Goal: Contribute content: Contribute content

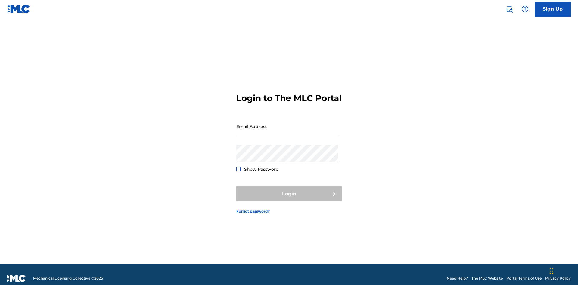
scroll to position [8, 0]
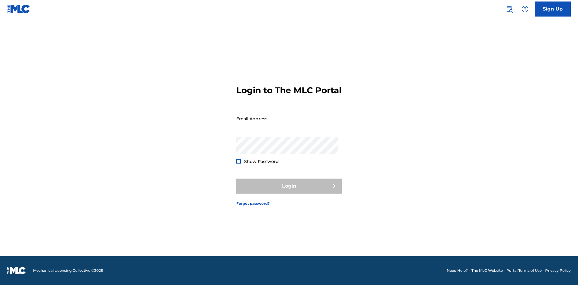
click at [287, 124] on input "Email Address" at bounding box center [287, 118] width 102 height 17
type input "[EMAIL_ADDRESS][DOMAIN_NAME]"
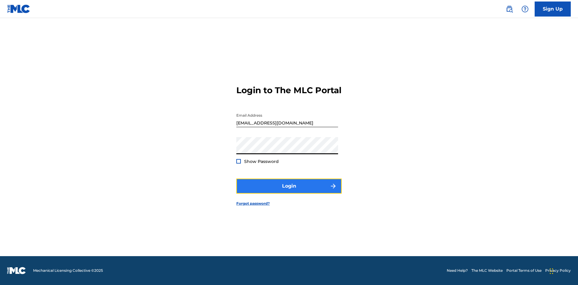
click at [289, 191] on button "Login" at bounding box center [288, 186] width 105 height 15
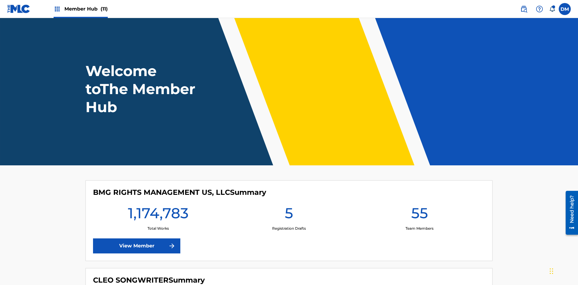
scroll to position [26, 0]
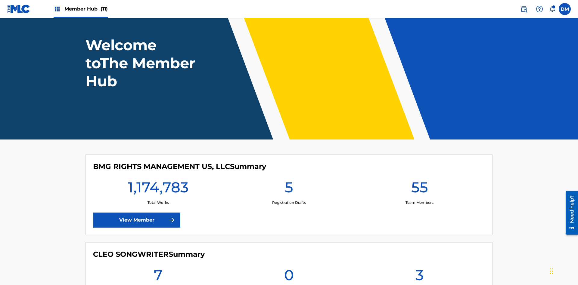
click at [86, 9] on span "Member Hub (11)" at bounding box center [85, 8] width 43 height 7
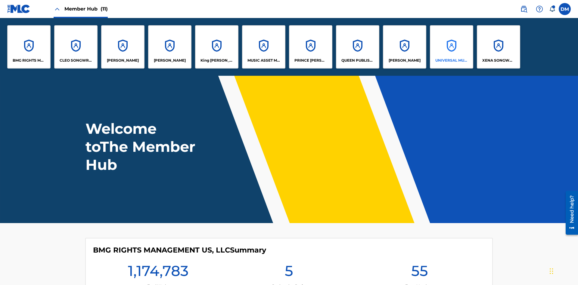
click at [451, 60] on p "UNIVERSAL MUSIC PUB GROUP" at bounding box center [451, 60] width 33 height 5
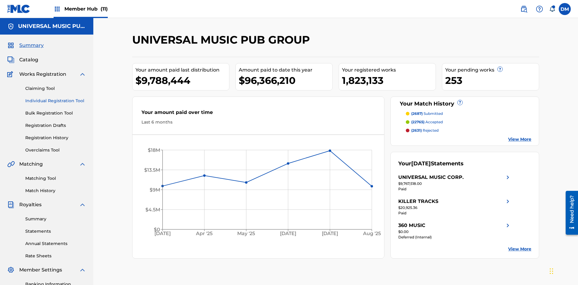
click at [56, 98] on link "Individual Registration Tool" at bounding box center [55, 101] width 61 height 6
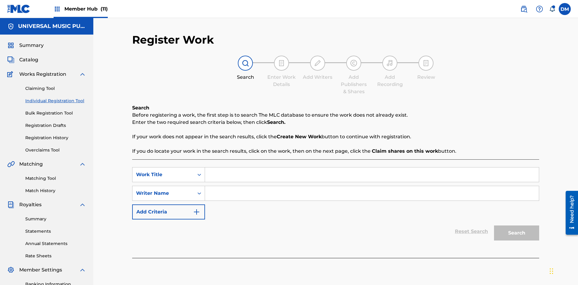
click at [372, 168] on input "Search Form" at bounding box center [372, 175] width 334 height 14
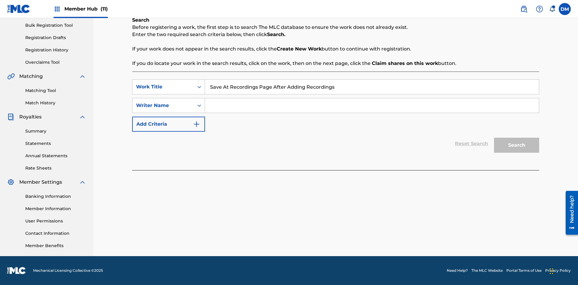
type input "Save At Recordings Page After Adding Recordings"
click at [372, 106] on input "Search Form" at bounding box center [372, 105] width 334 height 14
type input "QWERTYUIOP"
click at [516, 145] on button "Search" at bounding box center [516, 145] width 45 height 15
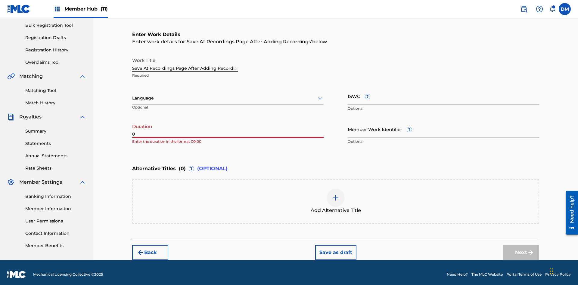
click at [228, 125] on input "0" at bounding box center [227, 129] width 191 height 17
type input "00:00"
click at [320, 95] on icon at bounding box center [319, 98] width 7 height 7
click at [443, 125] on input "Member Work Identifier ?" at bounding box center [443, 129] width 191 height 17
type input "2025.09.28.04"
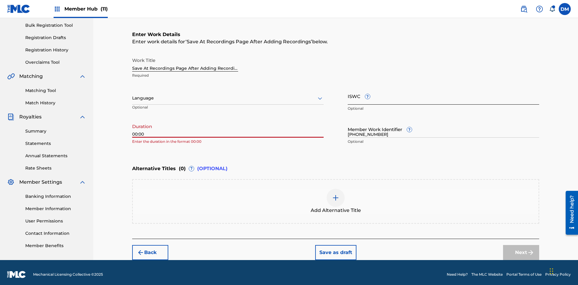
click at [443, 92] on input "ISWC ?" at bounding box center [443, 96] width 191 height 17
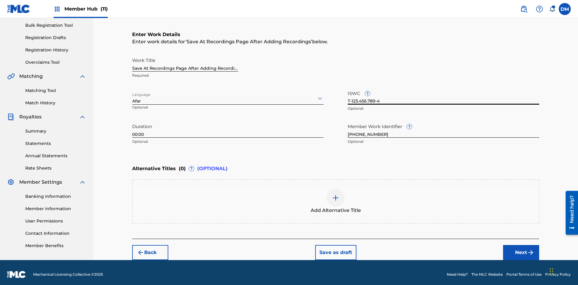
type input "T-123.456.789-4"
click at [336, 197] on img at bounding box center [335, 197] width 7 height 7
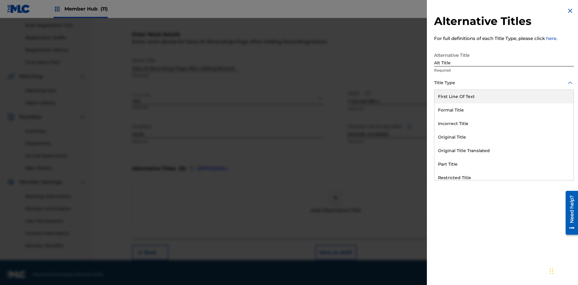
click at [504, 137] on div "Original Title" at bounding box center [503, 138] width 139 height 14
click at [504, 110] on div at bounding box center [504, 110] width 140 height 8
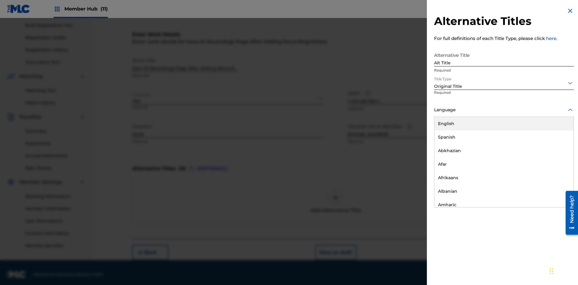
click at [555, 145] on button "Add Title" at bounding box center [555, 145] width 36 height 15
click at [521, 249] on button "Next" at bounding box center [521, 252] width 36 height 15
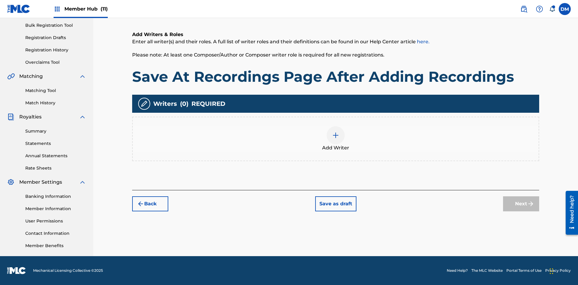
click at [336, 139] on img at bounding box center [335, 135] width 7 height 7
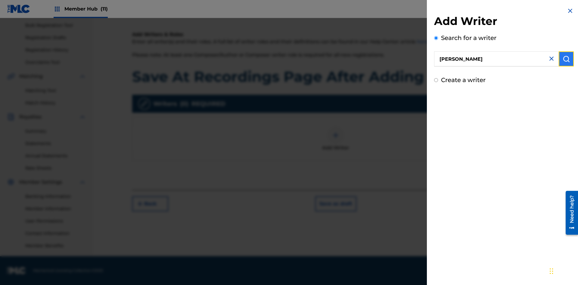
click at [566, 59] on img "submit" at bounding box center [565, 58] width 7 height 7
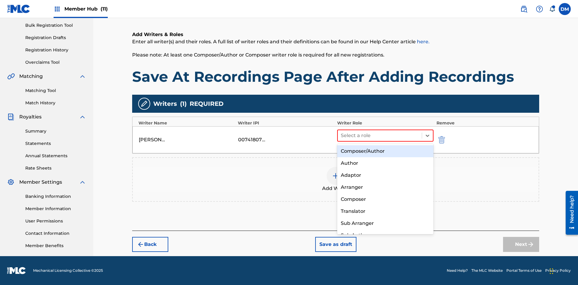
click at [385, 199] on div "Composer" at bounding box center [385, 199] width 96 height 12
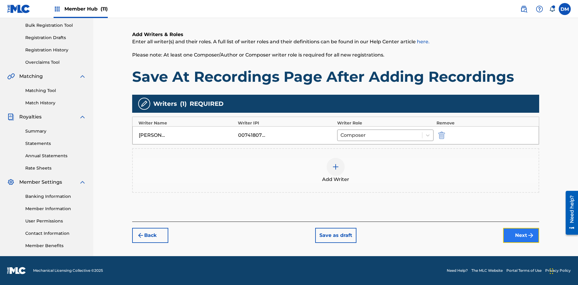
click at [521, 236] on button "Next" at bounding box center [521, 235] width 36 height 15
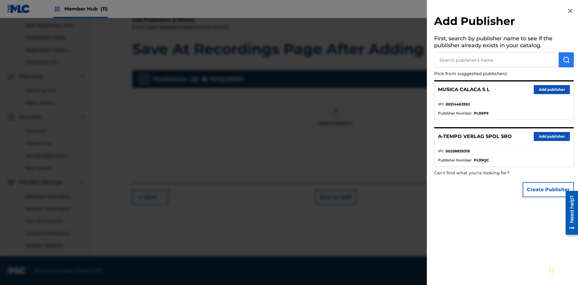
click at [496, 60] on input "text" at bounding box center [496, 59] width 125 height 15
type input "Test2025.09.28.04.34.42"
click at [566, 60] on img "submit" at bounding box center [565, 59] width 7 height 7
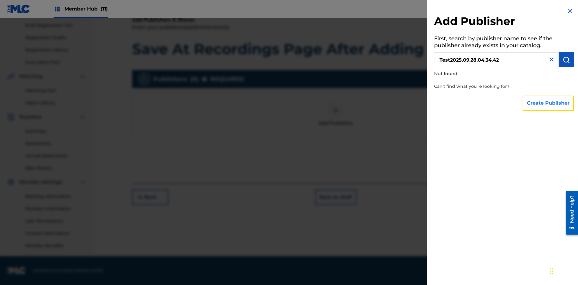
click at [548, 103] on button "Create Publisher" at bounding box center [547, 103] width 51 height 15
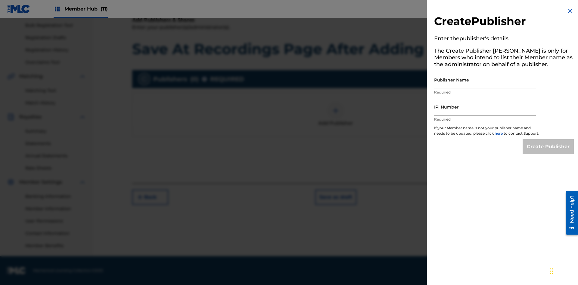
click at [485, 80] on input "Publisher Name" at bounding box center [485, 79] width 102 height 17
click at [485, 107] on input "IPI Number" at bounding box center [485, 106] width 102 height 17
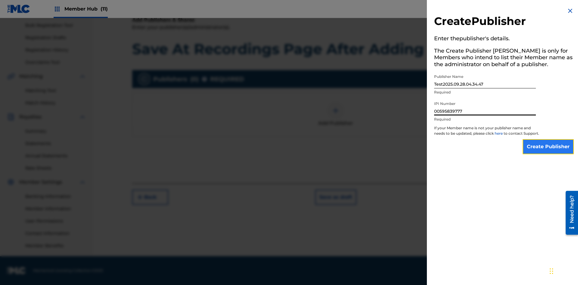
click at [548, 152] on input "Create Publisher" at bounding box center [547, 146] width 51 height 15
click at [548, 139] on input "Create Publisher" at bounding box center [547, 146] width 51 height 15
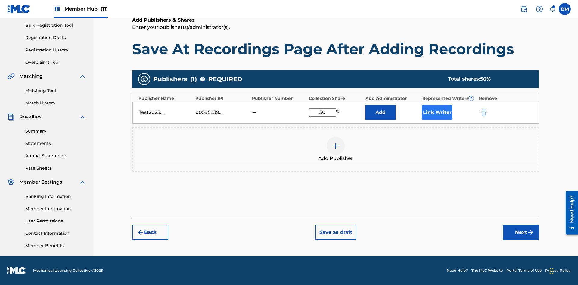
type input "50"
click at [437, 112] on button "Link Writer" at bounding box center [437, 112] width 30 height 15
click at [437, 120] on button "Link Writer" at bounding box center [437, 112] width 30 height 15
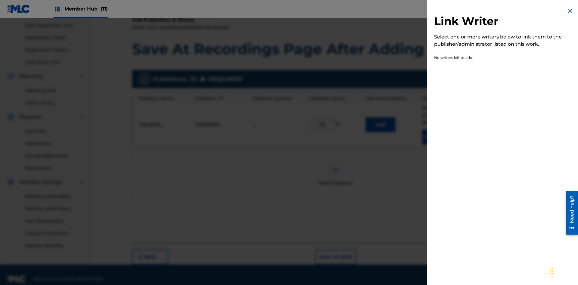
click at [570, 11] on img at bounding box center [569, 10] width 7 height 7
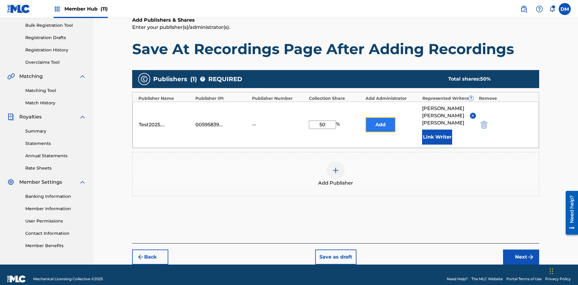
click at [380, 120] on button "Add" at bounding box center [380, 124] width 30 height 15
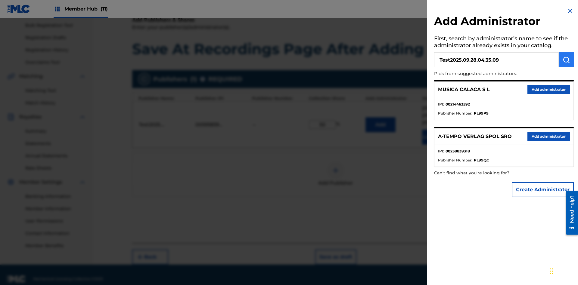
type input "Test2025.09.28.04.35.09"
click at [566, 60] on img "submit" at bounding box center [565, 59] width 7 height 7
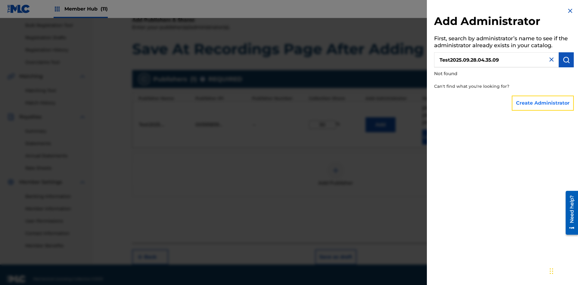
click at [543, 103] on button "Create Administrator" at bounding box center [543, 103] width 62 height 15
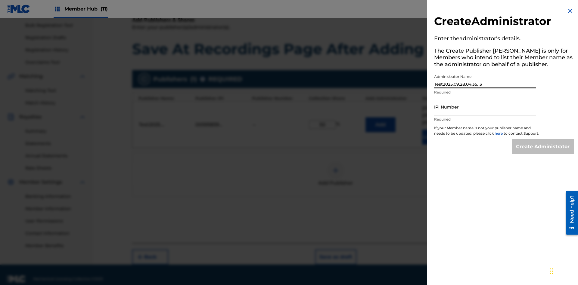
click at [485, 107] on input "IPI Number" at bounding box center [485, 106] width 102 height 17
click at [543, 152] on input "Create Administrator" at bounding box center [543, 146] width 62 height 15
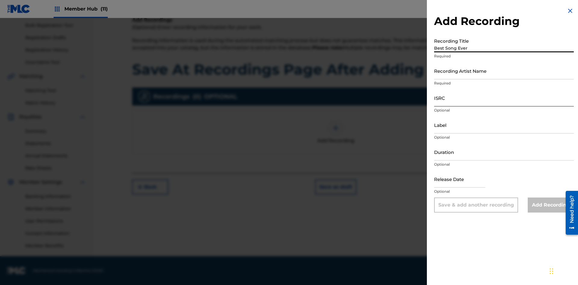
type input "Best Song Ever"
click at [504, 71] on input "Recording Artist Name" at bounding box center [504, 70] width 140 height 17
type input "Joe Lewis"
click at [504, 98] on input "ISRC" at bounding box center [504, 97] width 140 height 17
type input "AA3123123123"
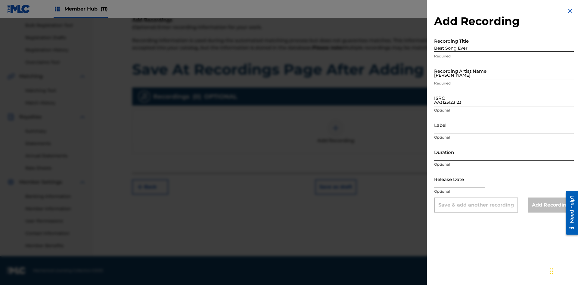
click at [504, 125] on input "Label" at bounding box center [504, 124] width 140 height 17
type input "The Label"
click at [504, 152] on input "Duration" at bounding box center [504, 152] width 140 height 17
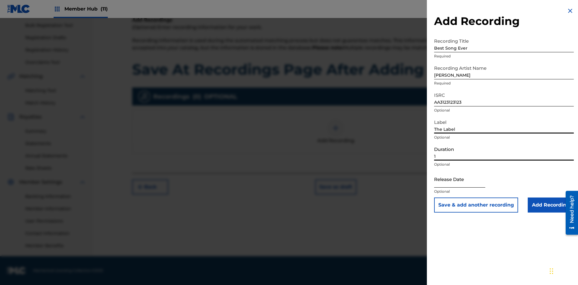
click at [504, 152] on input "1" at bounding box center [504, 152] width 140 height 17
click at [464, 180] on input "text" at bounding box center [459, 179] width 51 height 17
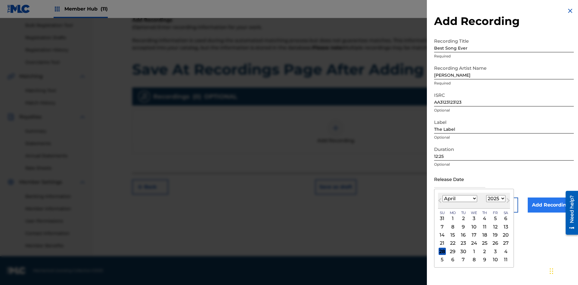
click at [495, 199] on select "1900 1901 1902 1903 1904 1905 1906 1907 1908 1909 1910 1911 1912 1913 1914 1915…" at bounding box center [495, 198] width 19 height 7
click at [550, 205] on input "Add Recording" at bounding box center [550, 205] width 46 height 15
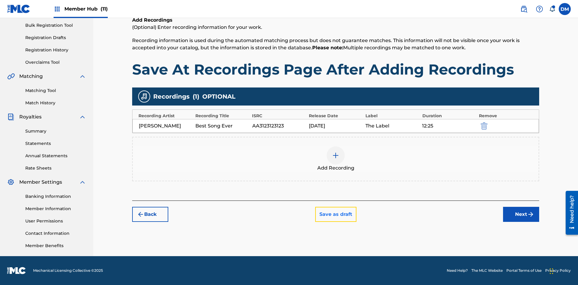
click at [335, 215] on button "Save as draft" at bounding box center [335, 214] width 41 height 15
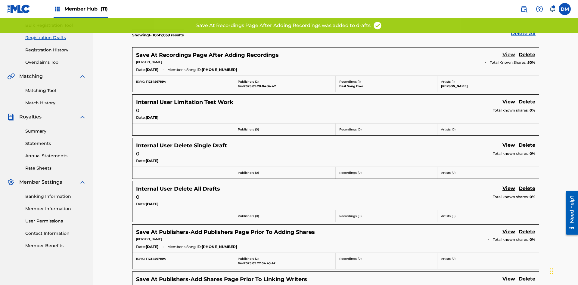
click at [509, 51] on link "View" at bounding box center [508, 55] width 13 height 8
